Goal: Task Accomplishment & Management: Use online tool/utility

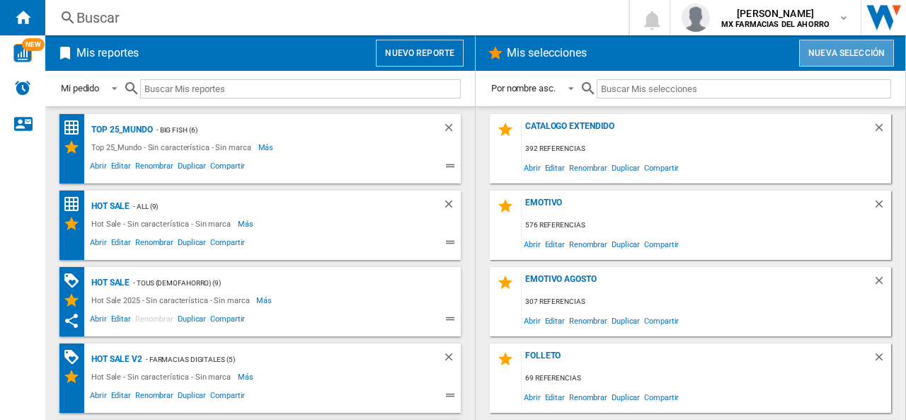
click at [842, 55] on button "Nueva selección" at bounding box center [846, 53] width 95 height 27
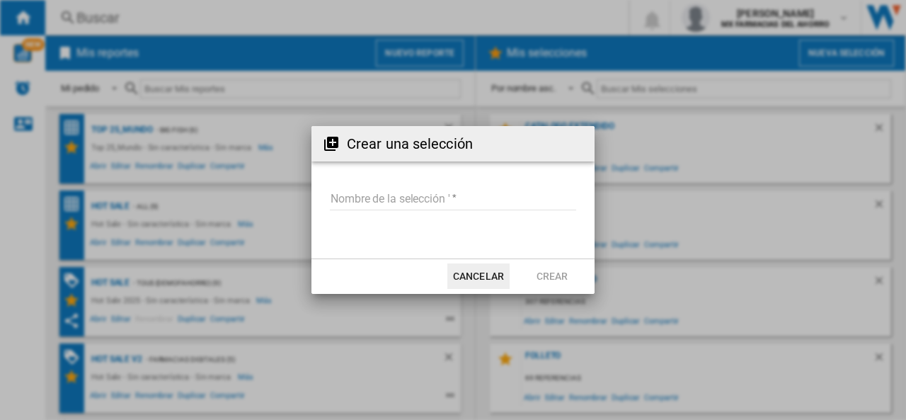
click at [379, 192] on input "Nombre de la selección '" at bounding box center [453, 199] width 246 height 21
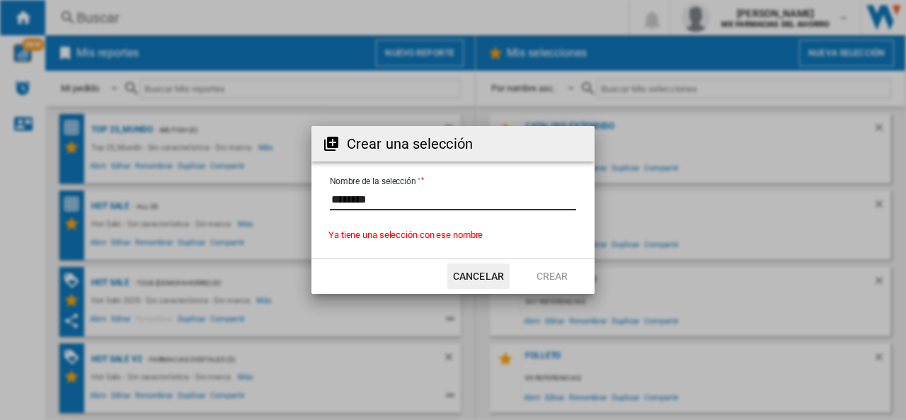
type input "*********"
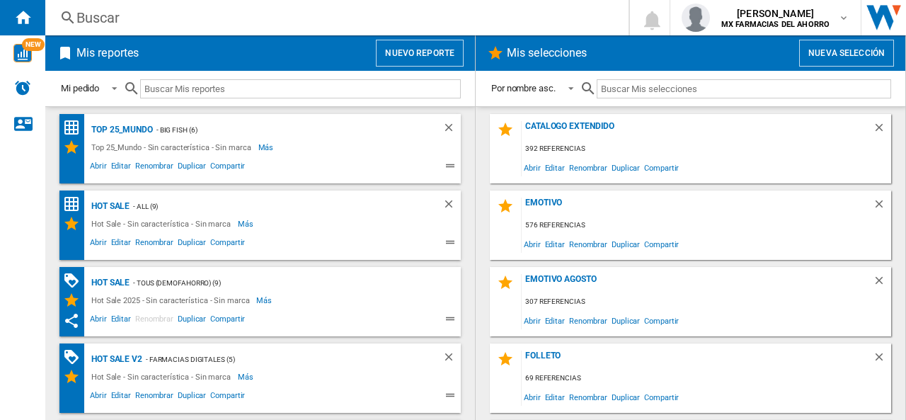
click at [583, 273] on div "Emotivo Agosto 307 referencias Abrir Editar Renombrar Duplicar Compartir" at bounding box center [690, 301] width 401 height 69
click at [588, 278] on div "Emotivo Agosto" at bounding box center [697, 283] width 351 height 19
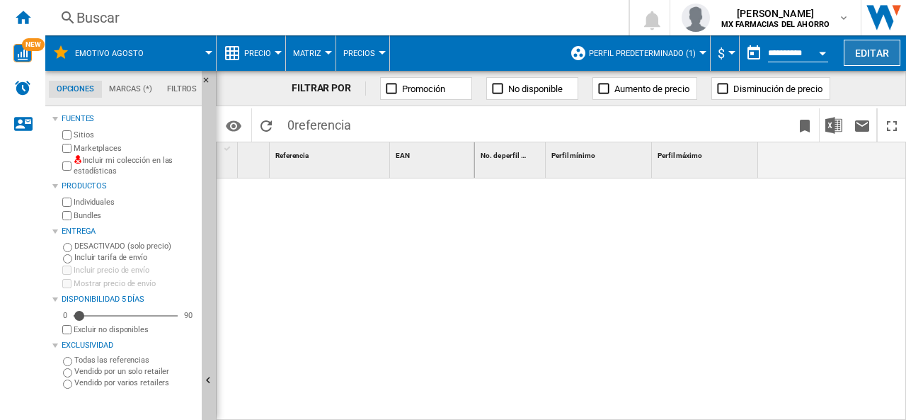
click at [851, 56] on button "Editar" at bounding box center [872, 53] width 57 height 26
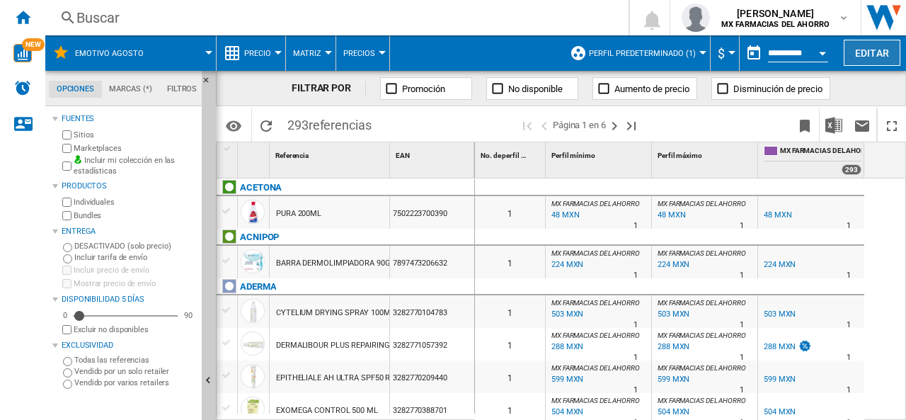
click at [878, 64] on button "Editar" at bounding box center [872, 53] width 57 height 26
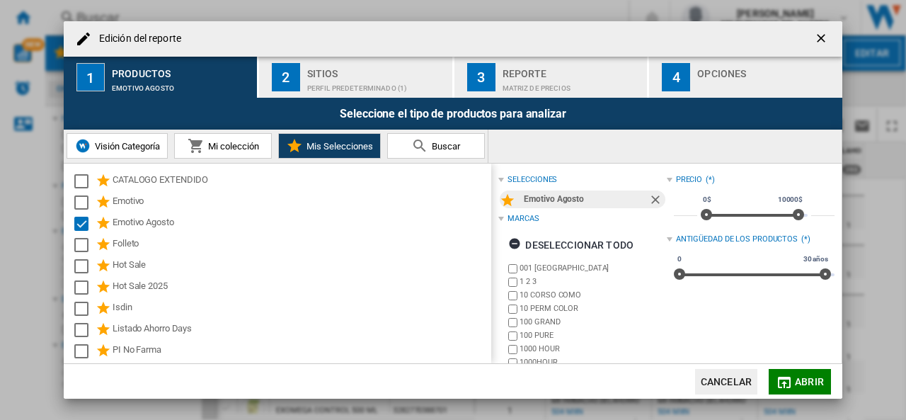
click at [439, 152] on button "Buscar" at bounding box center [436, 145] width 98 height 25
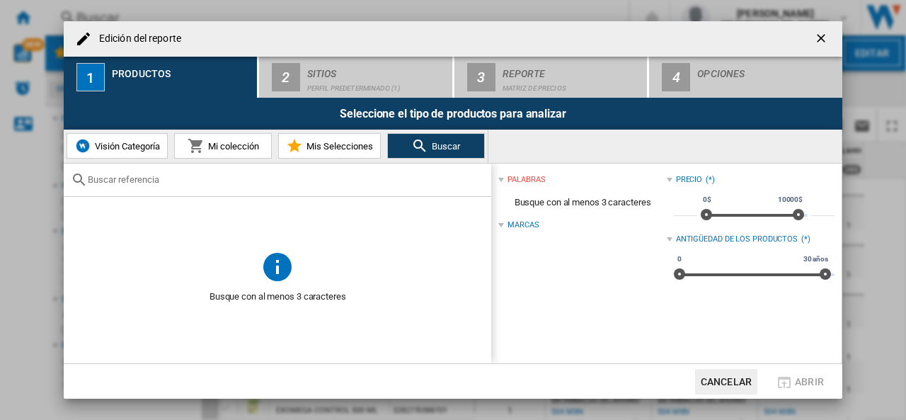
click at [348, 144] on span "Mis Selecciones" at bounding box center [338, 146] width 70 height 11
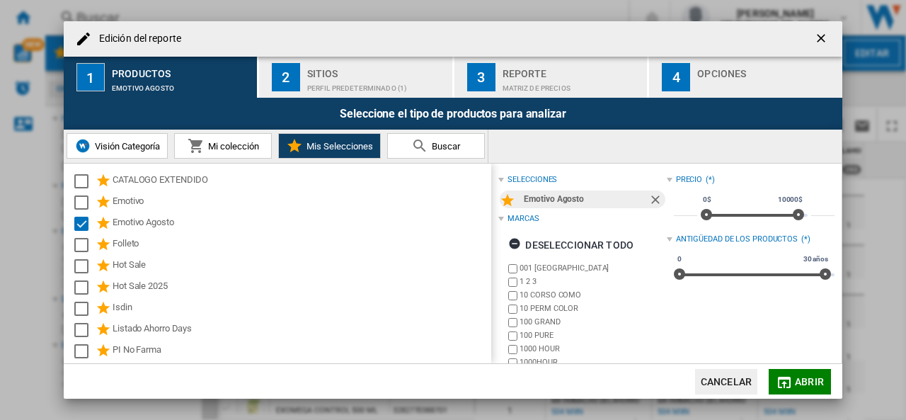
click at [348, 82] on div "Perfil predeterminado (1)" at bounding box center [376, 84] width 139 height 15
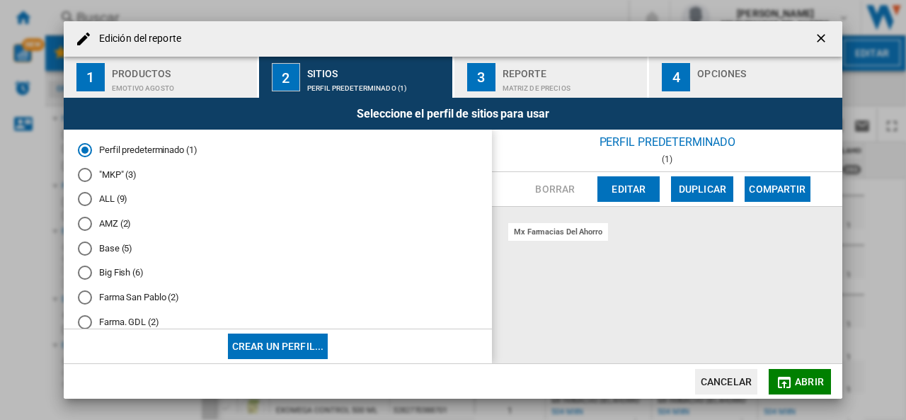
click at [521, 76] on div "Reporte" at bounding box center [572, 69] width 139 height 15
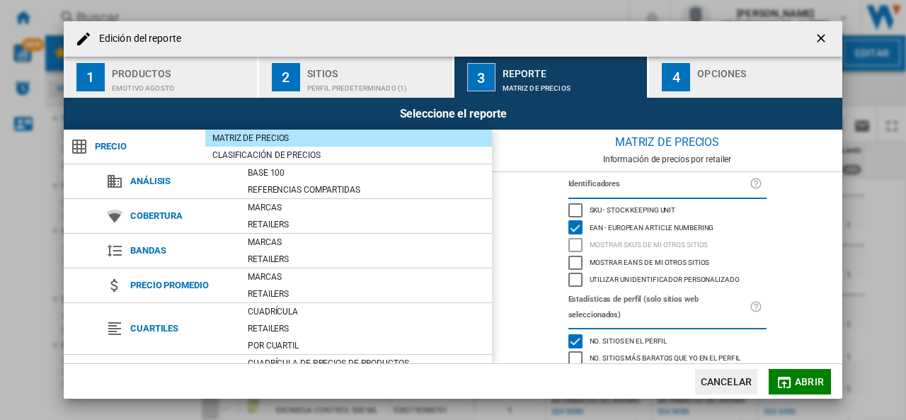
click at [714, 72] on div "Opciones" at bounding box center [766, 69] width 139 height 15
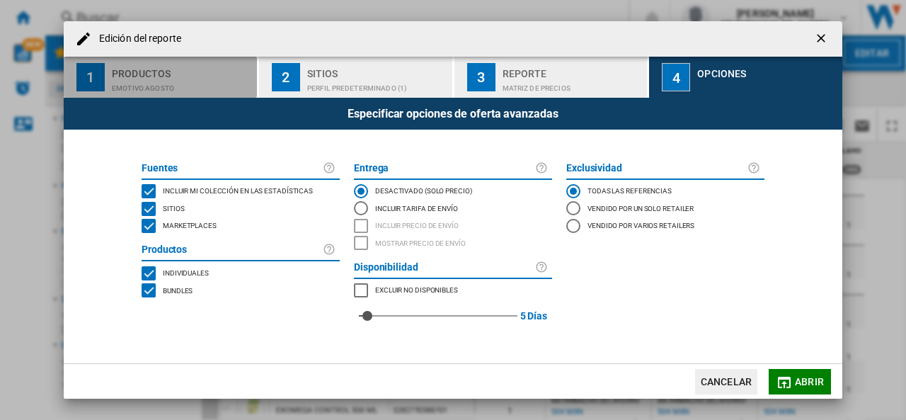
click at [153, 71] on div "Productos" at bounding box center [181, 69] width 139 height 15
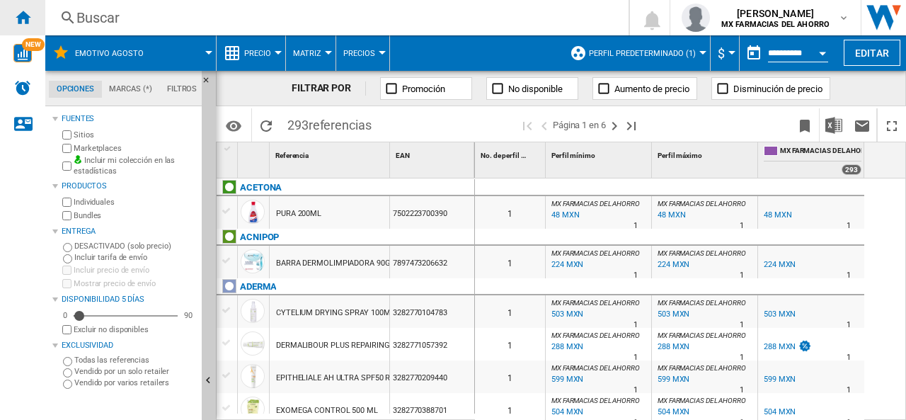
click at [25, 19] on ng-md-icon "Inicio" at bounding box center [22, 16] width 17 height 17
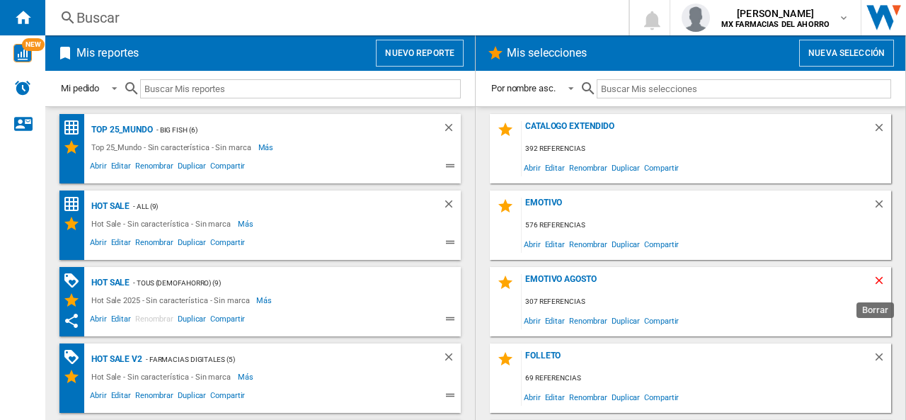
click at [873, 281] on ng-md-icon "Borrar" at bounding box center [881, 282] width 17 height 17
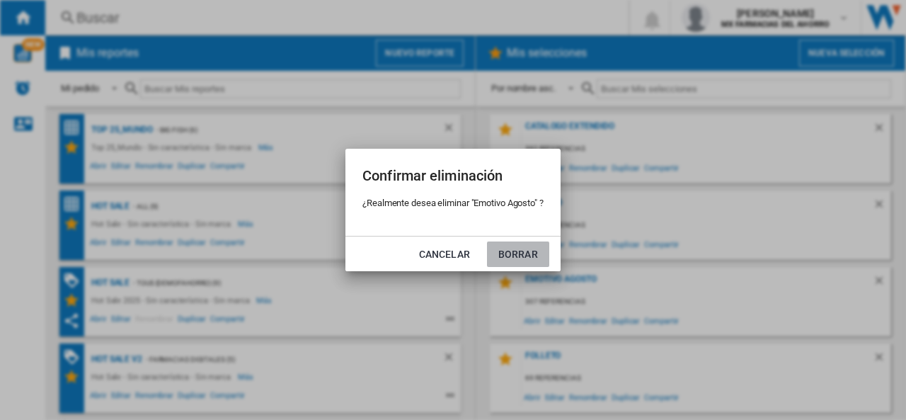
click at [517, 249] on button "Borrar" at bounding box center [518, 253] width 62 height 25
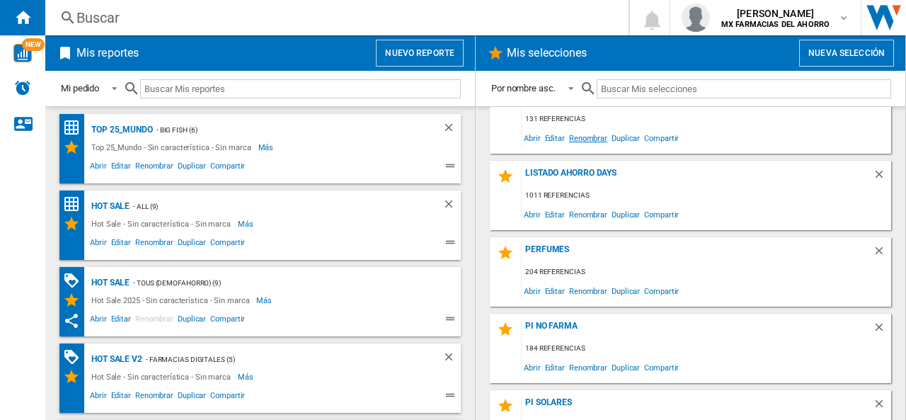
scroll to position [425, 0]
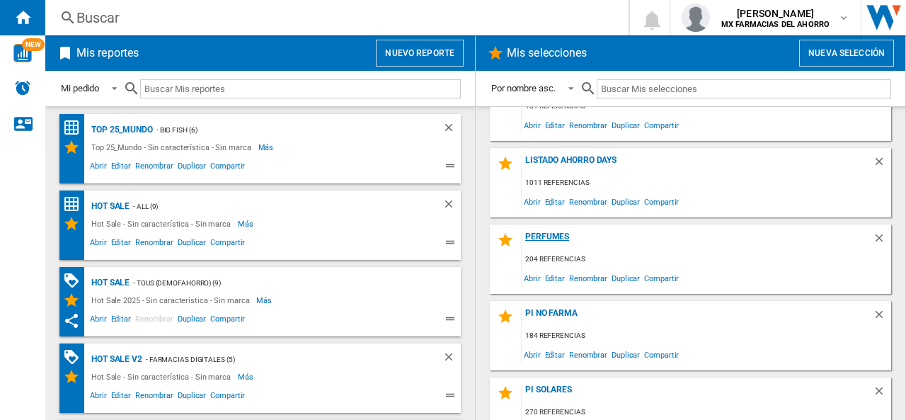
click at [552, 239] on div "Perfumes" at bounding box center [697, 240] width 351 height 19
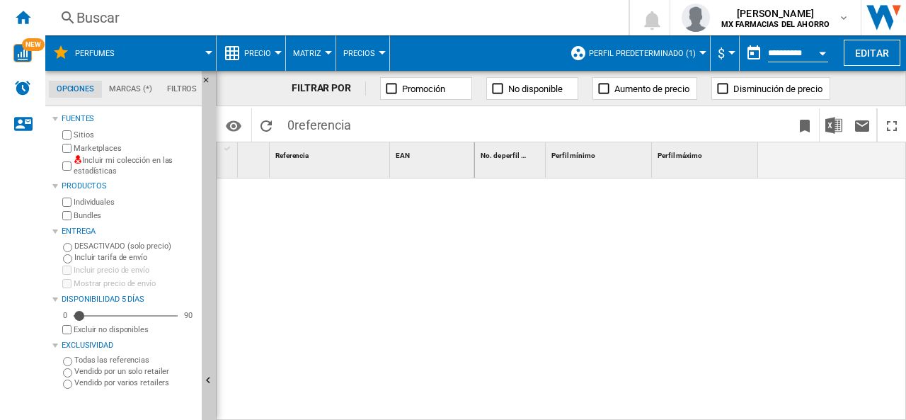
click at [93, 162] on label "Incluir mi colección en las estadísticas" at bounding box center [135, 166] width 122 height 22
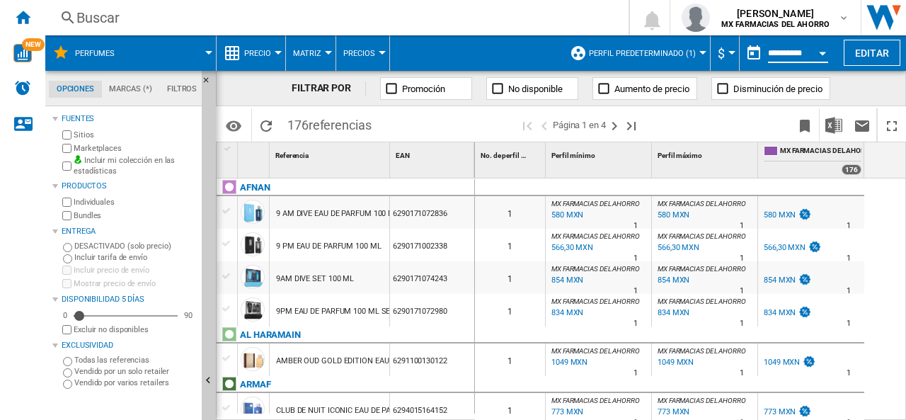
click at [787, 53] on input "**********" at bounding box center [798, 55] width 60 height 13
click at [825, 55] on div "Open calendar" at bounding box center [822, 54] width 7 height 4
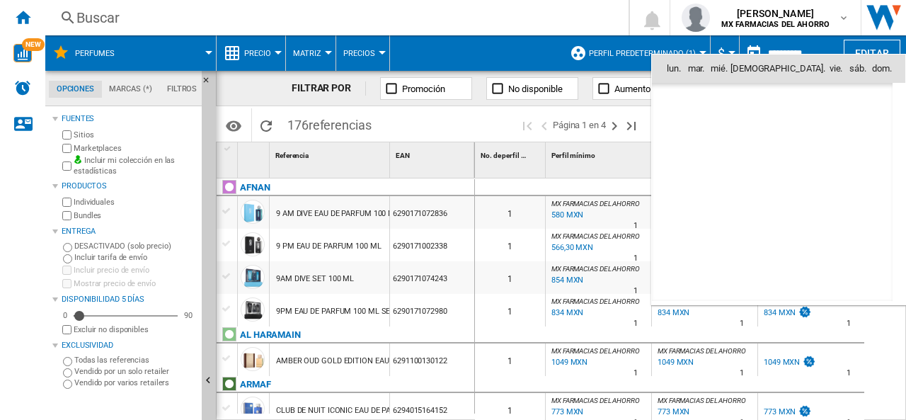
scroll to position [6754, 0]
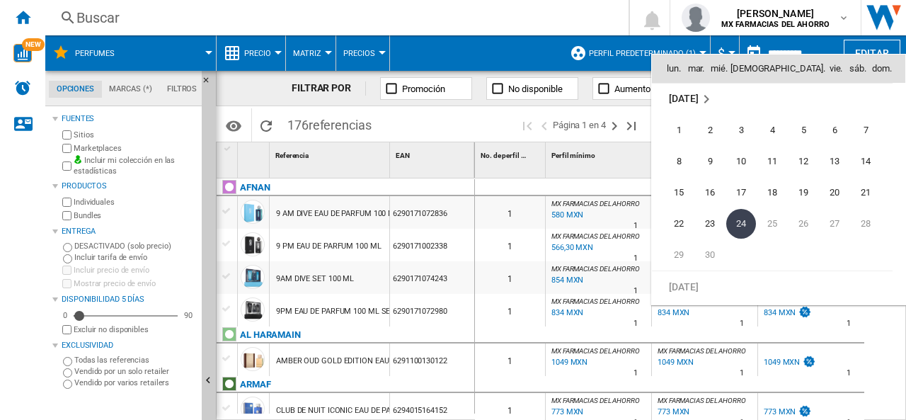
click at [696, 45] on div at bounding box center [453, 210] width 906 height 420
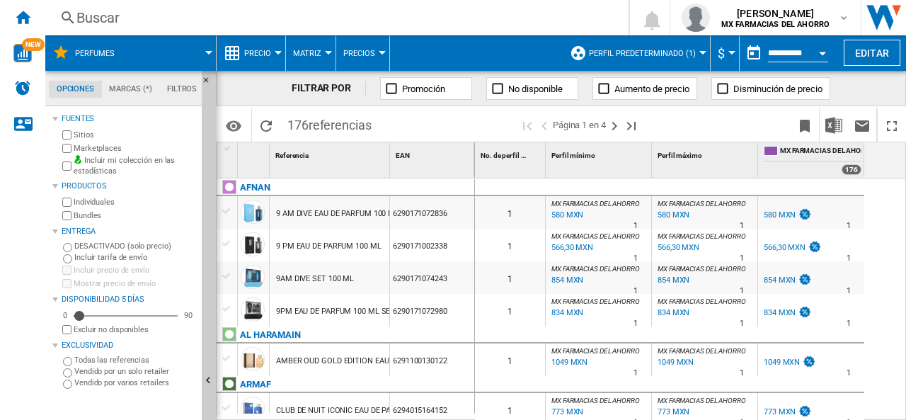
drag, startPoint x: 779, startPoint y: 52, endPoint x: 789, endPoint y: 56, distance: 11.2
click at [779, 53] on input "**********" at bounding box center [798, 55] width 60 height 13
click at [825, 55] on button "Open calendar" at bounding box center [822, 50] width 25 height 25
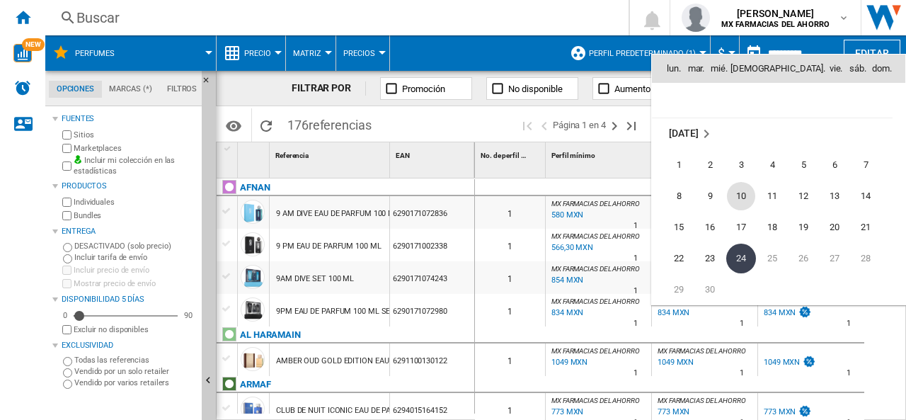
scroll to position [6755, 0]
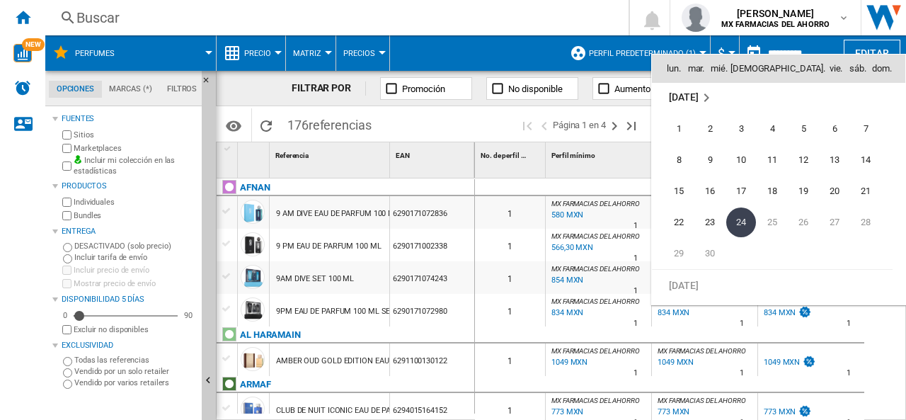
click at [601, 51] on div at bounding box center [453, 210] width 906 height 420
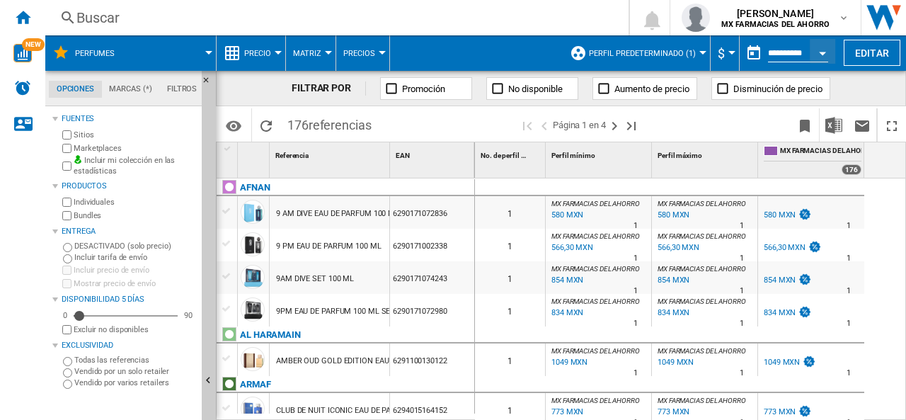
click at [718, 49] on span "$" at bounding box center [721, 53] width 7 height 15
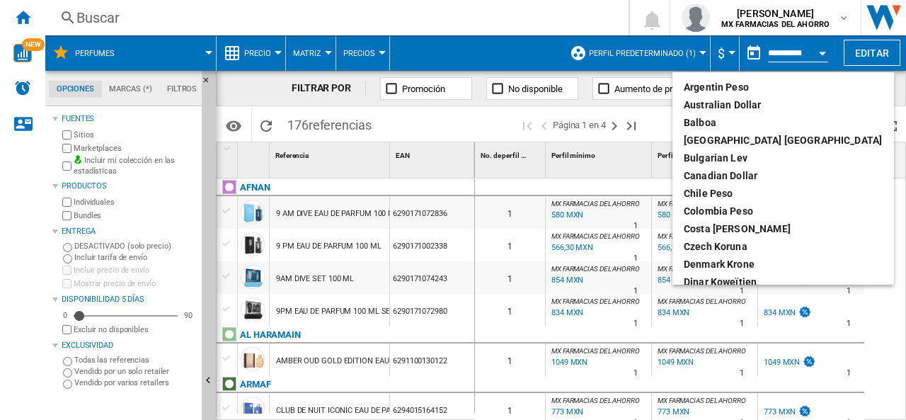
click at [718, 49] on md-backdrop at bounding box center [453, 210] width 906 height 420
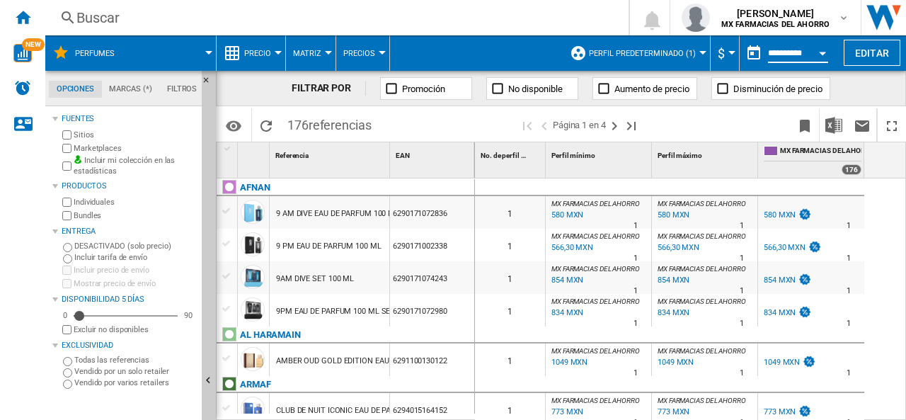
click at [769, 49] on input "**********" at bounding box center [798, 55] width 60 height 13
click at [824, 52] on div "Open calendar" at bounding box center [822, 54] width 7 height 4
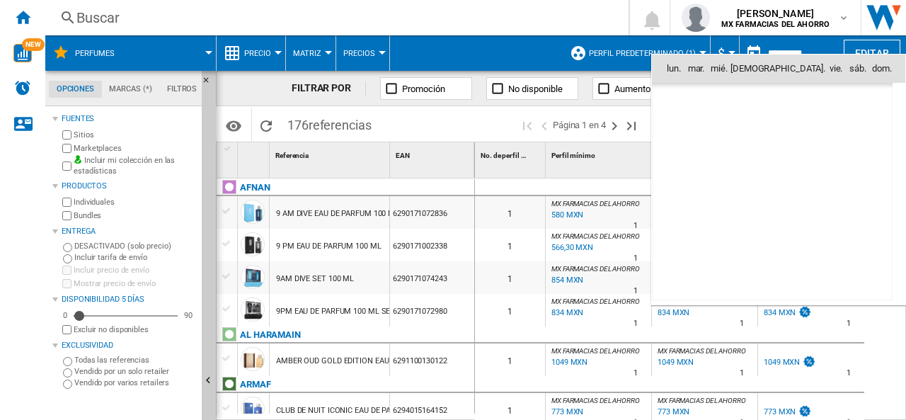
scroll to position [6754, 0]
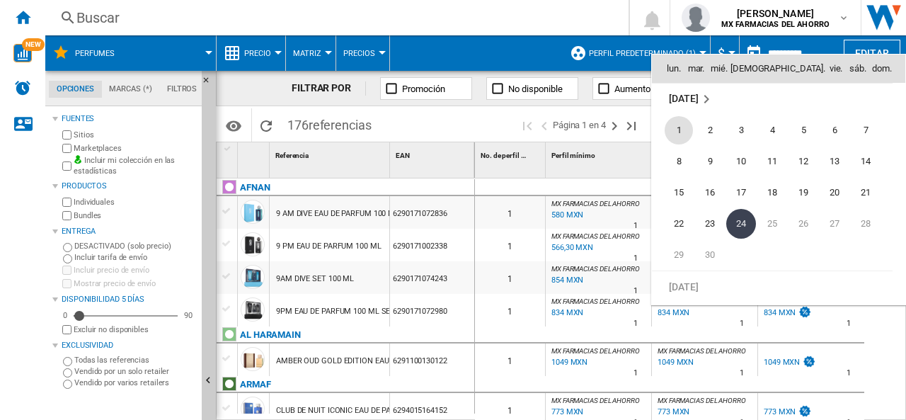
click at [681, 132] on span "1" at bounding box center [679, 130] width 28 height 28
type input "**********"
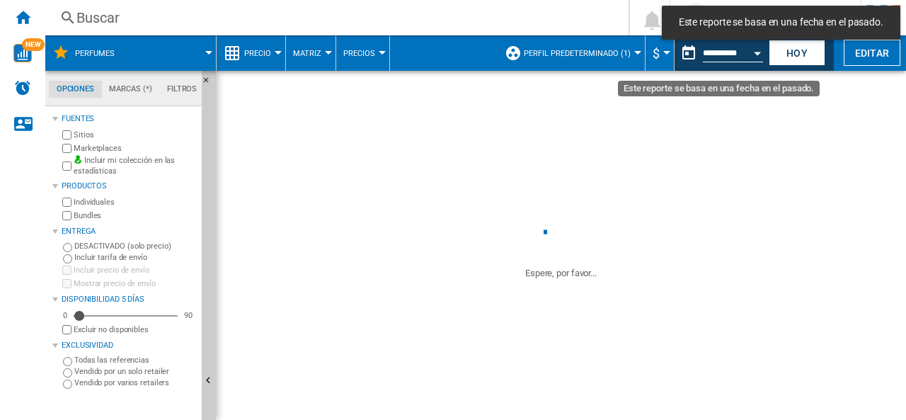
click at [731, 55] on input "**********" at bounding box center [733, 55] width 60 height 13
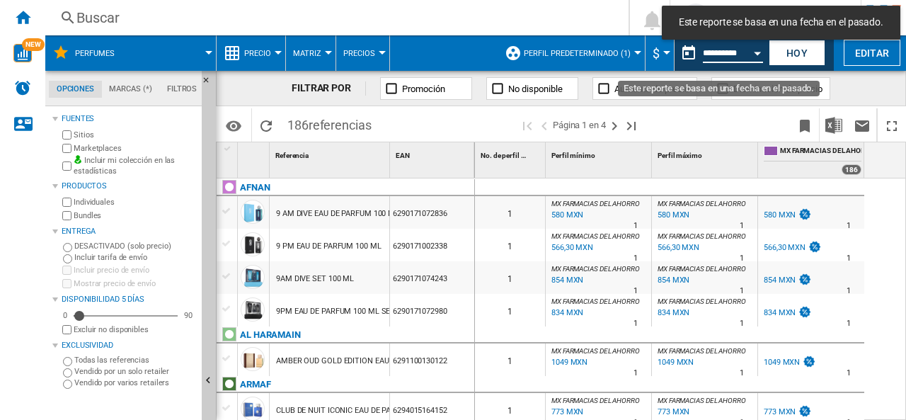
click at [758, 54] on div "Open calendar" at bounding box center [757, 54] width 7 height 4
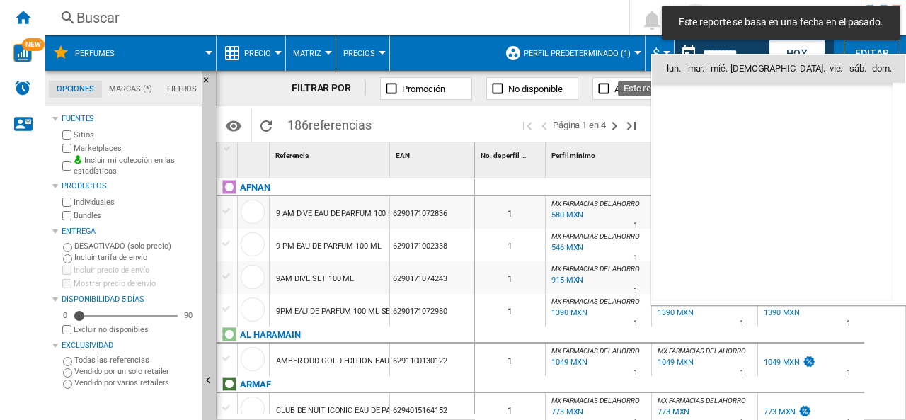
click at [789, 53] on body "Este reporte se basa en una fecha en el pasado. In order to access Insight, ple…" at bounding box center [453, 210] width 906 height 420
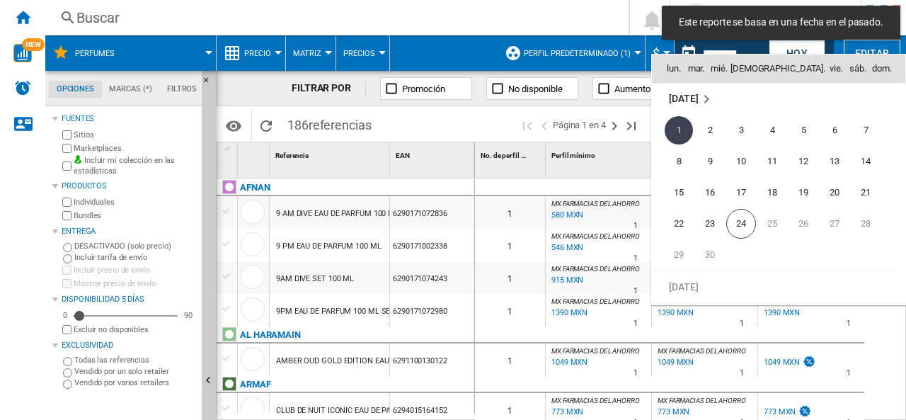
click at [794, 46] on div at bounding box center [453, 210] width 906 height 420
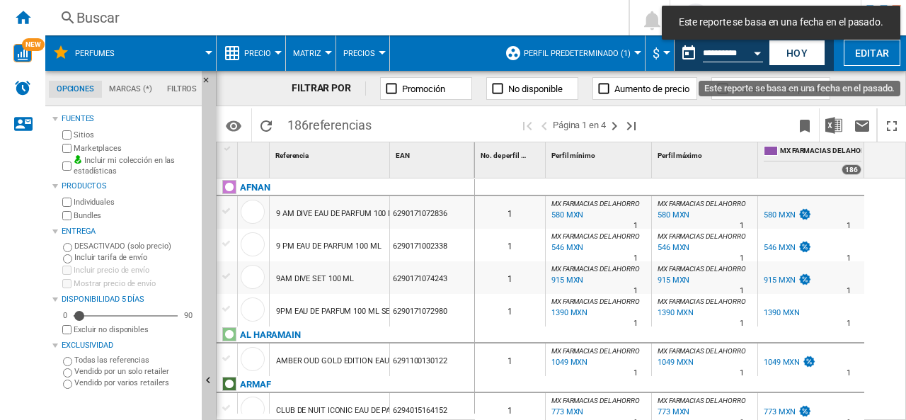
click at [760, 53] on div "Open calendar" at bounding box center [757, 54] width 7 height 4
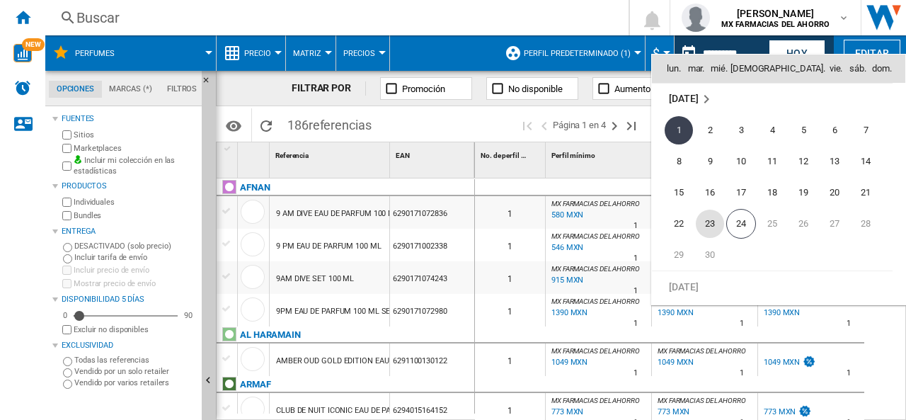
click at [711, 222] on span "23" at bounding box center [710, 224] width 28 height 28
type input "**********"
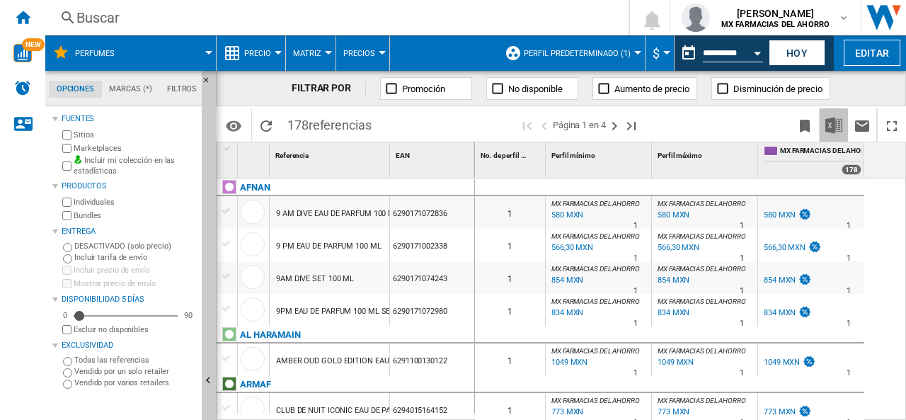
click at [834, 128] on img "Descargar en Excel" at bounding box center [833, 125] width 17 height 17
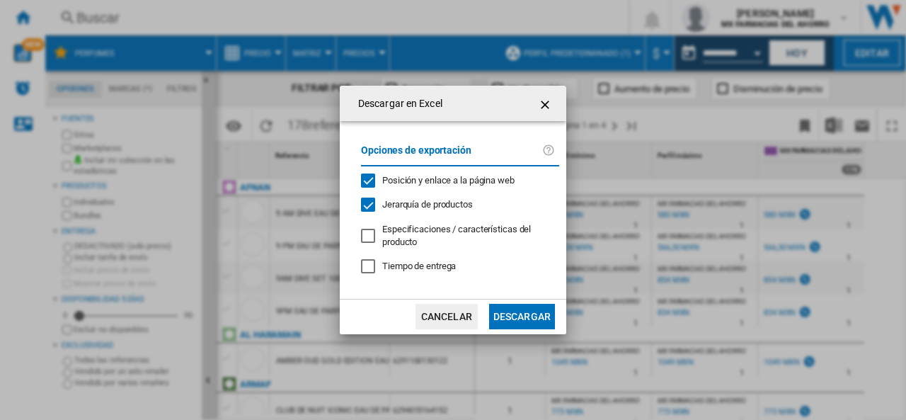
click at [530, 315] on button "Descargar" at bounding box center [522, 316] width 66 height 25
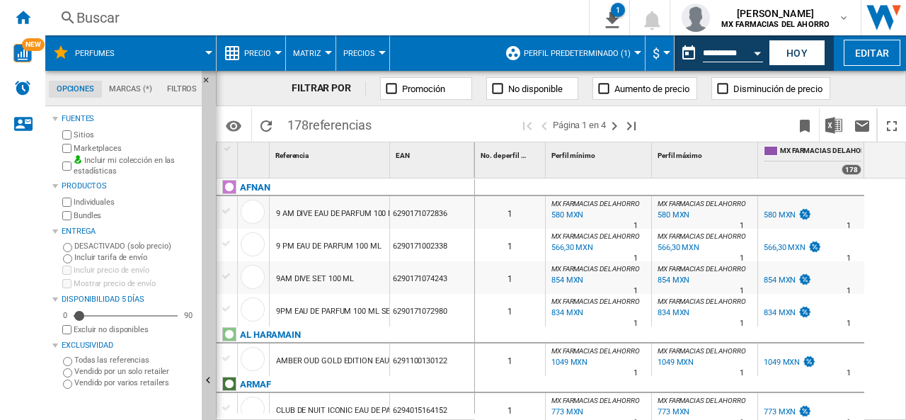
click at [266, 86] on div "FILTRAR POR Promoción No disponible Aumento de precio Disminución de precio" at bounding box center [561, 88] width 690 height 35
click at [575, 55] on span "Perfil predeterminado (1)" at bounding box center [577, 53] width 107 height 9
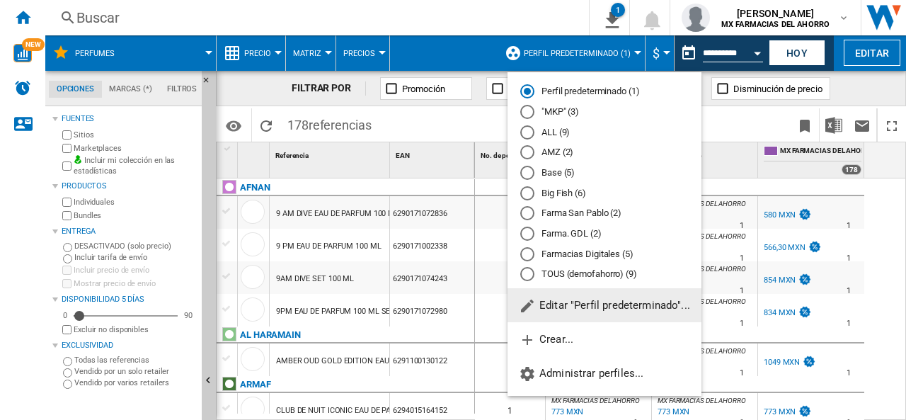
click at [559, 151] on md-radio-button "AMZ (2)" at bounding box center [604, 152] width 168 height 13
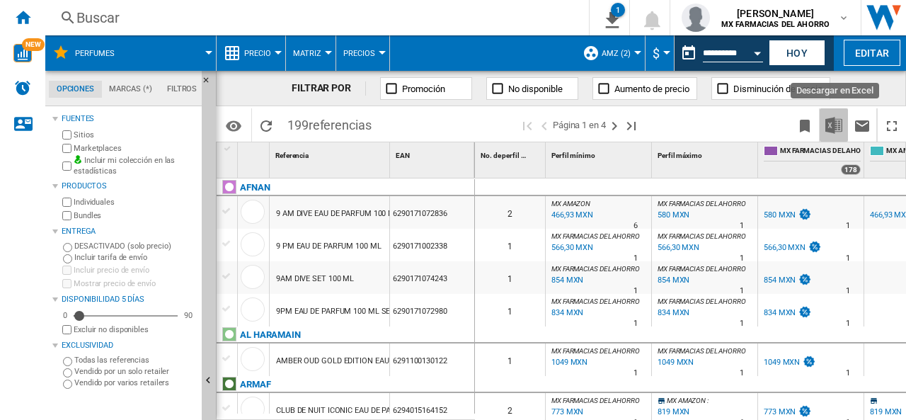
click at [835, 124] on img "Descargar en Excel" at bounding box center [833, 125] width 17 height 17
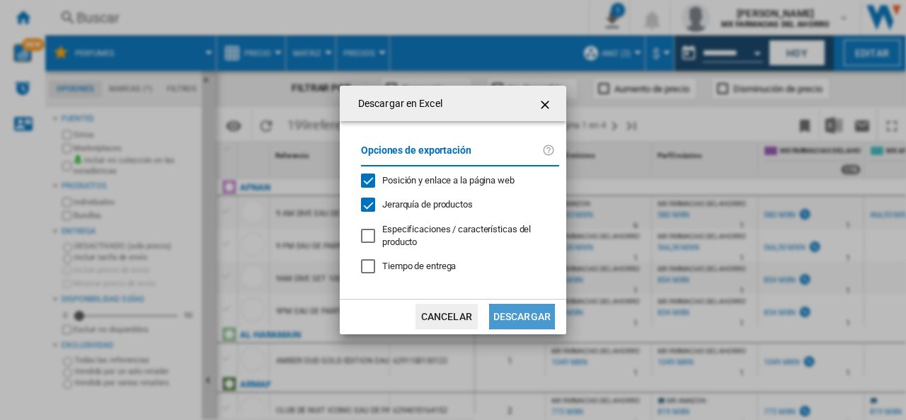
click at [533, 314] on button "Descargar" at bounding box center [522, 316] width 66 height 25
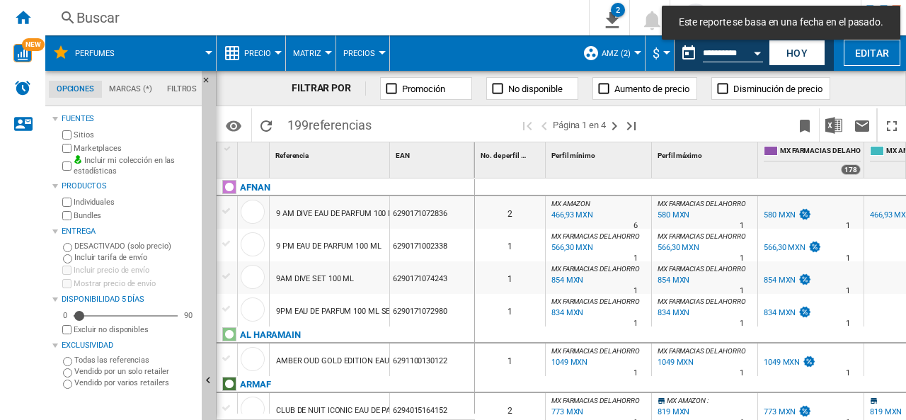
click at [310, 50] on span "Matriz" at bounding box center [307, 53] width 28 height 9
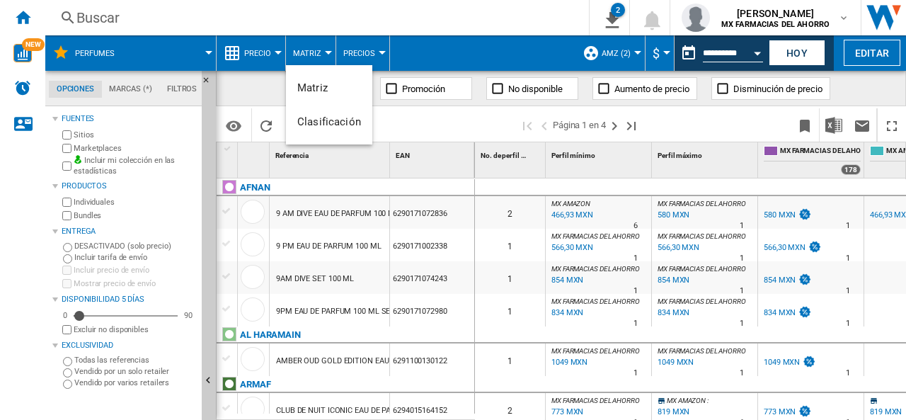
click at [344, 55] on md-backdrop at bounding box center [453, 210] width 906 height 420
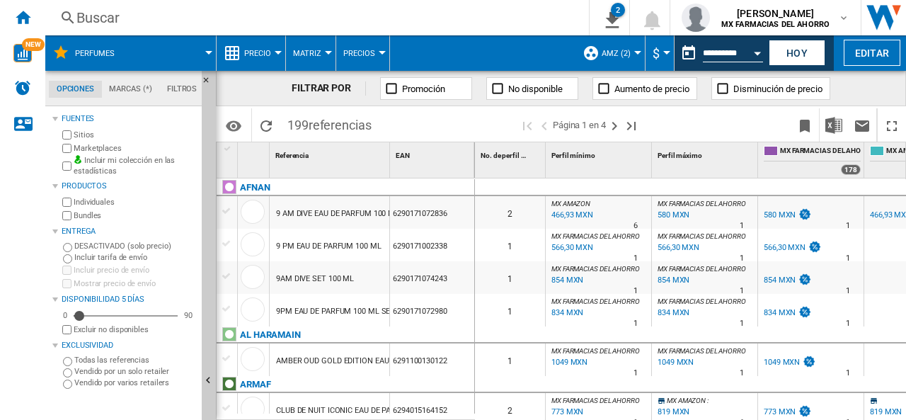
click at [365, 54] on span "Precios" at bounding box center [359, 53] width 32 height 9
click at [364, 91] on span "Precios" at bounding box center [363, 87] width 37 height 13
click at [246, 52] on span "Precio" at bounding box center [257, 53] width 27 height 9
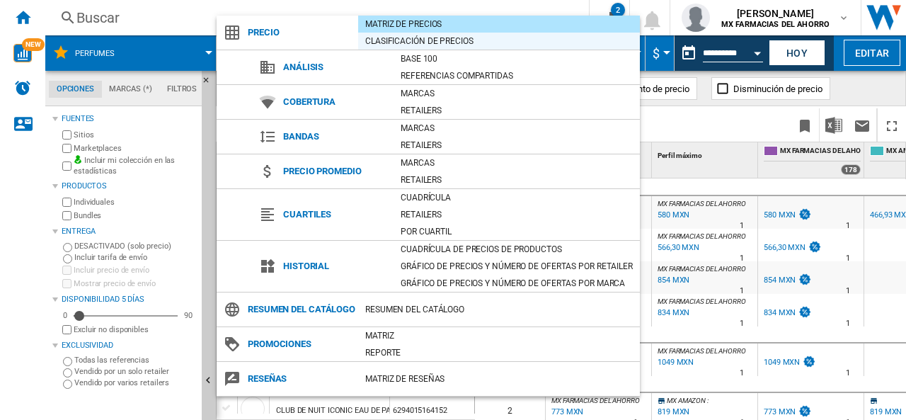
click at [416, 38] on div "Clasificación de precios" at bounding box center [499, 41] width 282 height 14
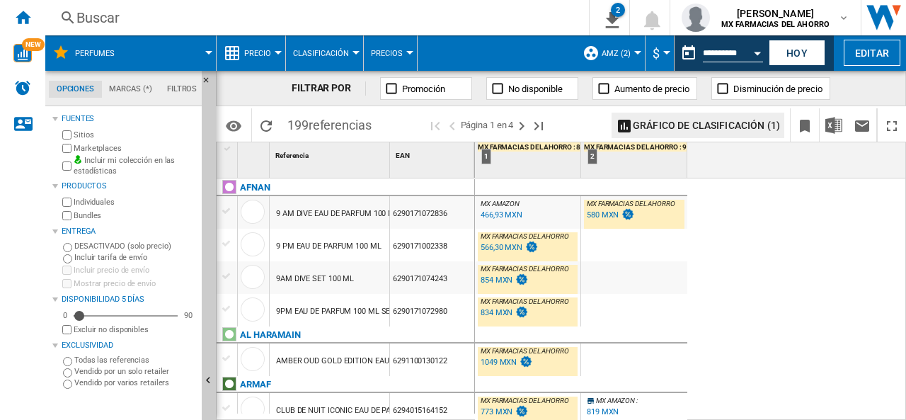
click at [265, 53] on span "Precio" at bounding box center [257, 53] width 27 height 9
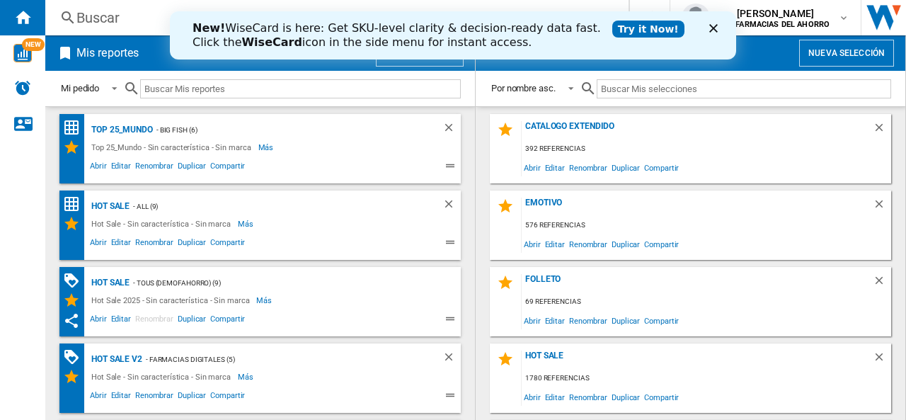
click at [716, 20] on div "New! WiseCard is here: Get SKU-level clarity & decision-ready data fast. Click …" at bounding box center [453, 35] width 566 height 37
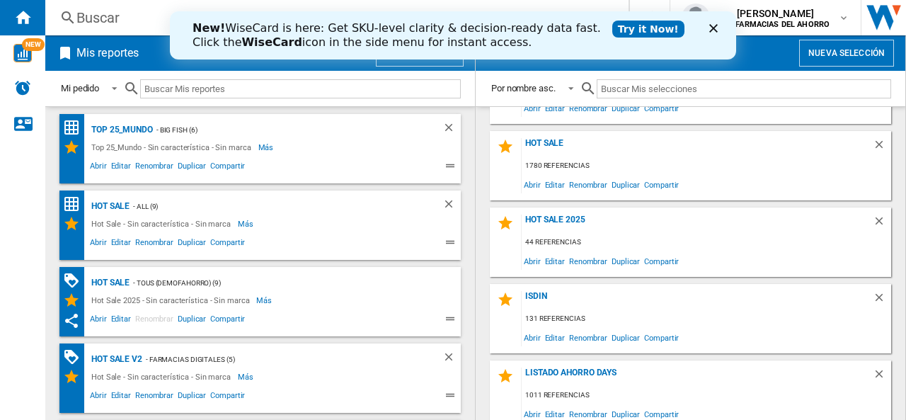
scroll to position [425, 0]
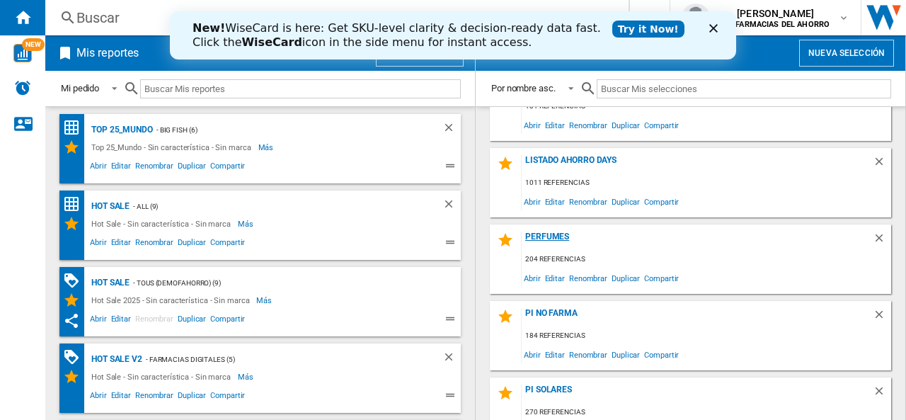
click at [552, 238] on div "Perfumes" at bounding box center [697, 240] width 351 height 19
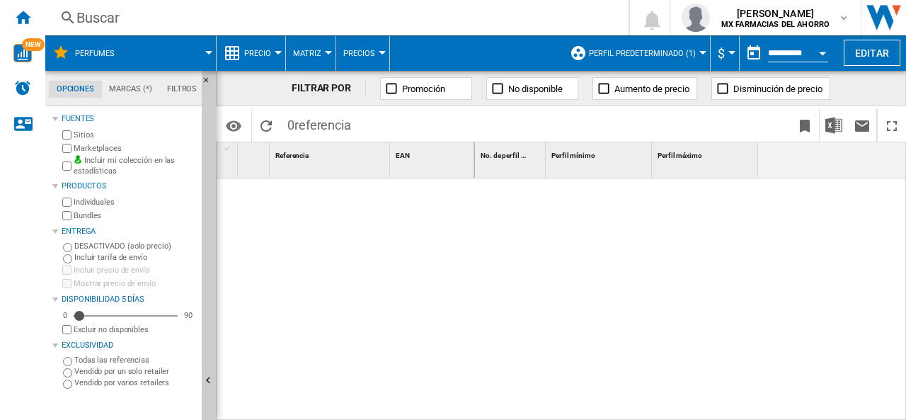
click at [675, 55] on span "Perfil predeterminado (1)" at bounding box center [642, 53] width 107 height 9
click at [634, 51] on span "Perfil predeterminado (1)" at bounding box center [642, 53] width 107 height 9
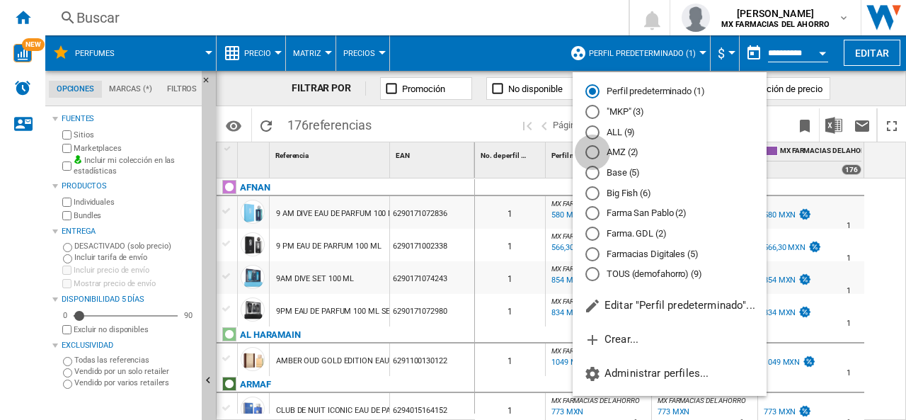
click at [592, 148] on div "AMZ (2)" at bounding box center [592, 152] width 14 height 14
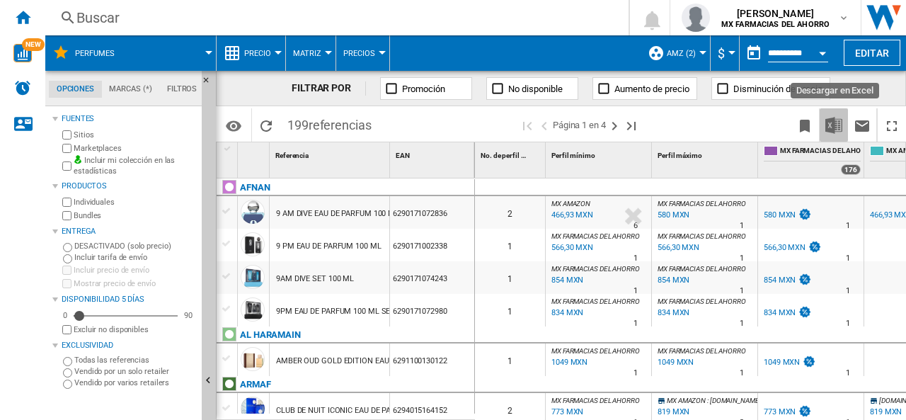
click at [834, 121] on img "Descargar en Excel" at bounding box center [833, 125] width 17 height 17
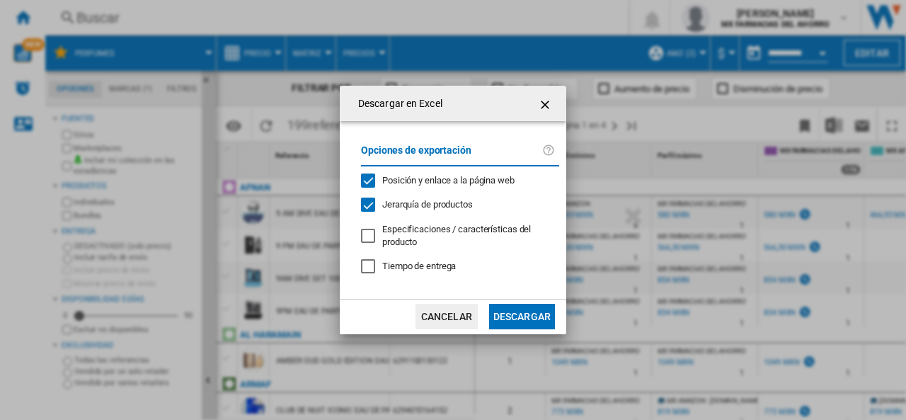
click at [547, 104] on ng-md-icon "getI18NText('BUTTONS.CLOSE_DIALOG')" at bounding box center [546, 104] width 17 height 17
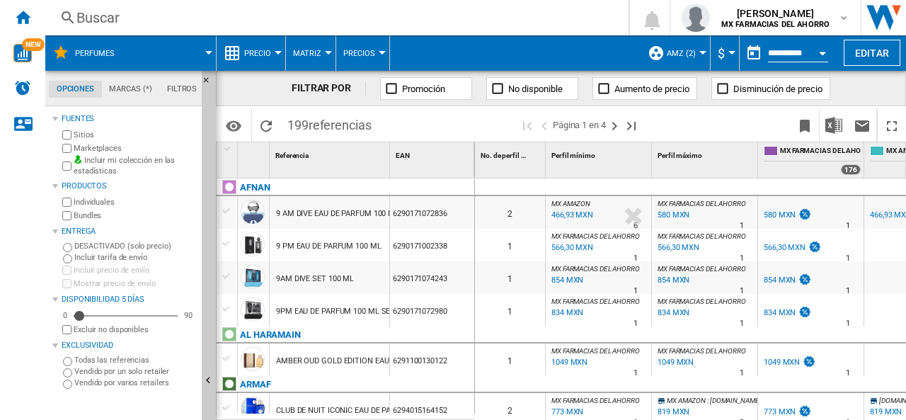
scroll to position [0, 71]
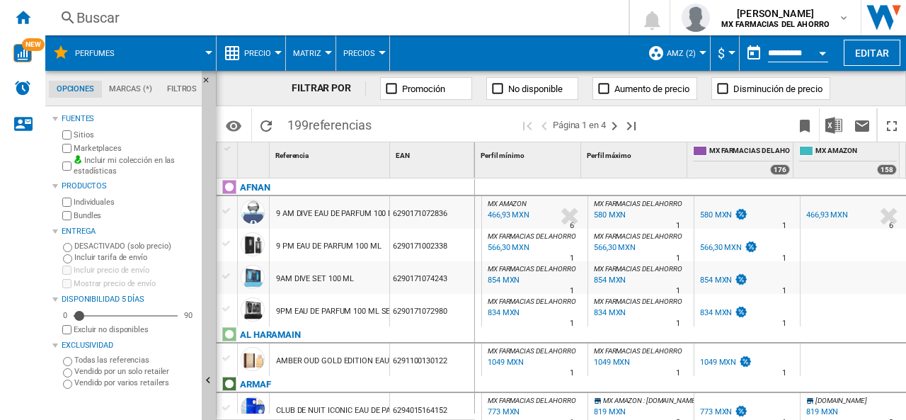
click at [123, 84] on md-tab-item "Marcas (*)" at bounding box center [131, 89] width 58 height 17
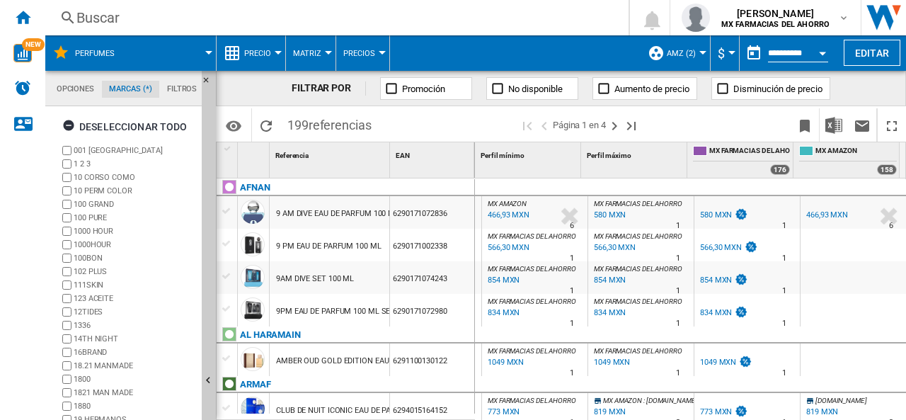
scroll to position [55, 0]
click at [168, 92] on md-tab-item "Filtros" at bounding box center [181, 89] width 45 height 17
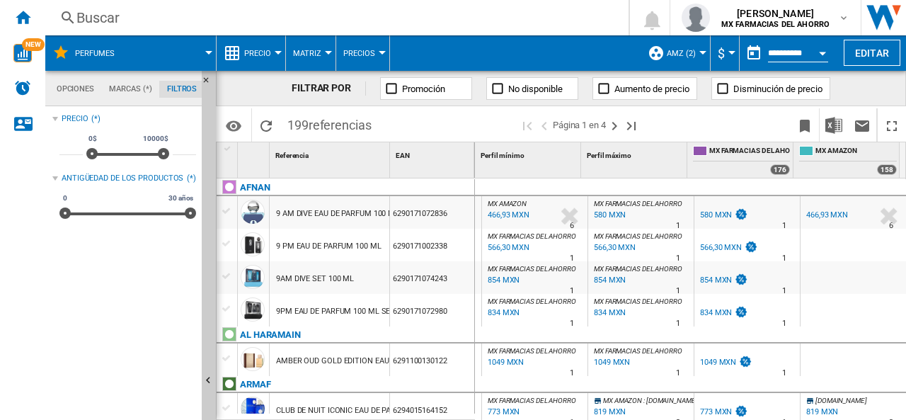
scroll to position [92, 0]
